Goal: Navigation & Orientation: Find specific page/section

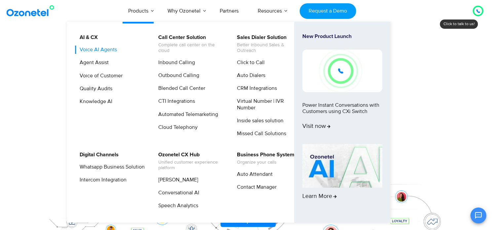
click at [100, 50] on link "Voice AI Agents" at bounding box center [96, 50] width 43 height 8
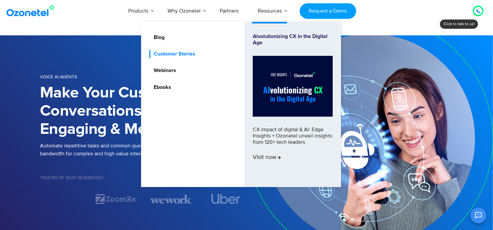
click at [187, 51] on link "Customer Stories" at bounding box center [172, 54] width 47 height 8
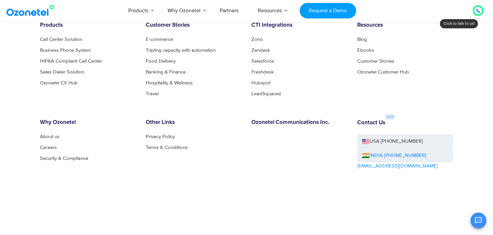
scroll to position [513, 0]
